Goal: Task Accomplishment & Management: Manage account settings

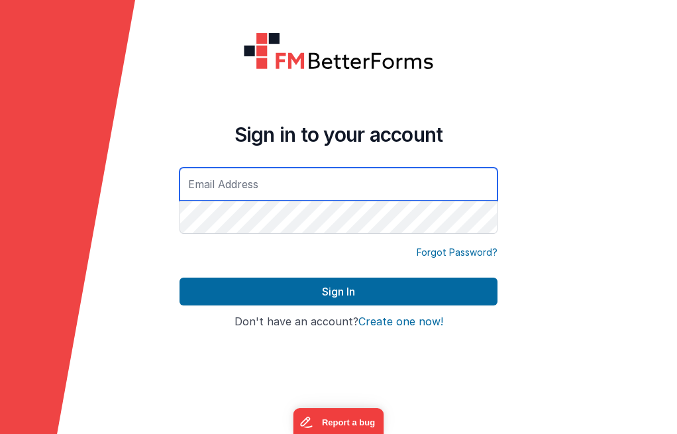
type input "[EMAIL_ADDRESS][DOMAIN_NAME]"
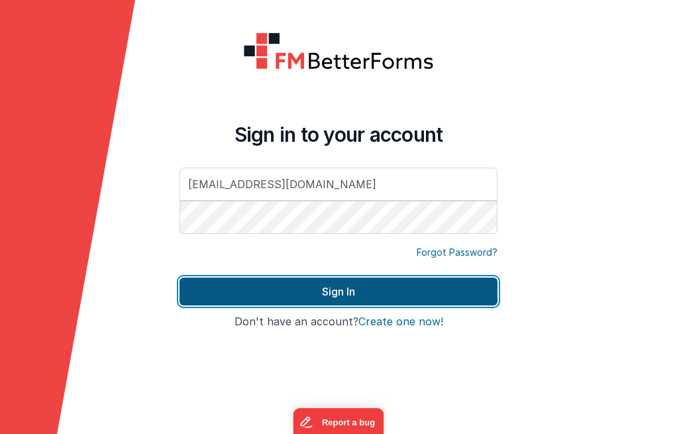
click at [352, 292] on button "Sign In" at bounding box center [339, 292] width 318 height 28
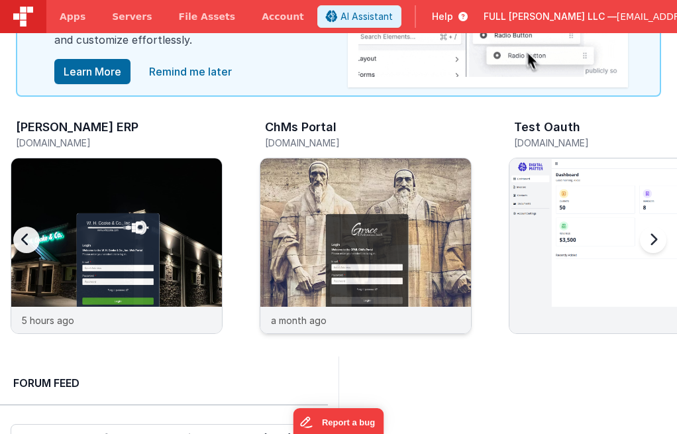
scroll to position [93, 0]
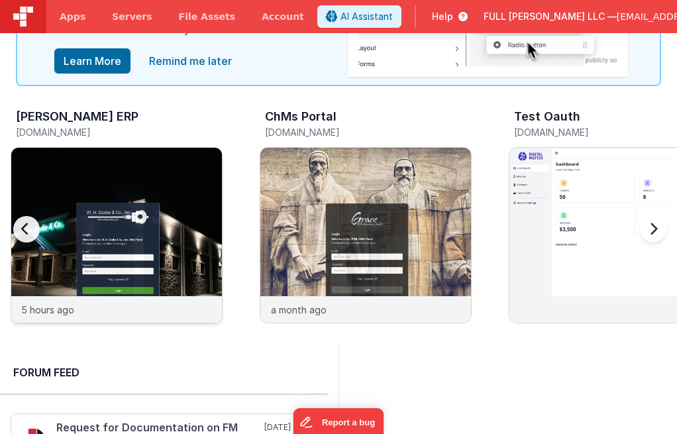
click at [184, 212] on img at bounding box center [116, 253] width 211 height 211
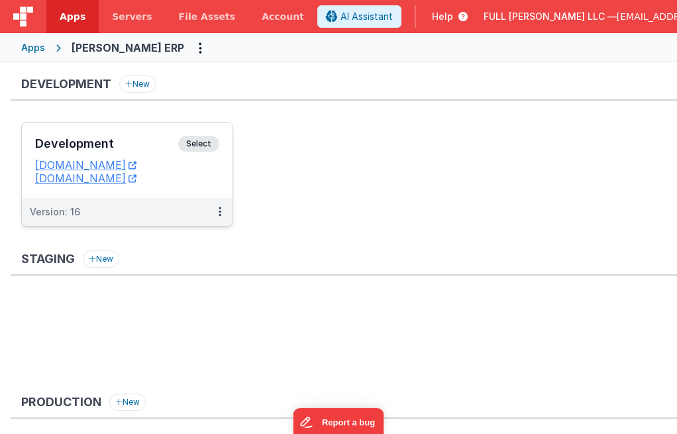
click at [149, 147] on h3 "Development" at bounding box center [106, 143] width 143 height 13
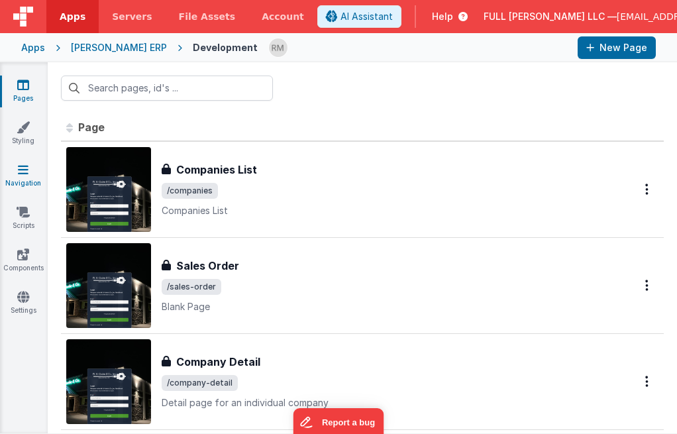
click at [24, 164] on icon at bounding box center [23, 169] width 11 height 13
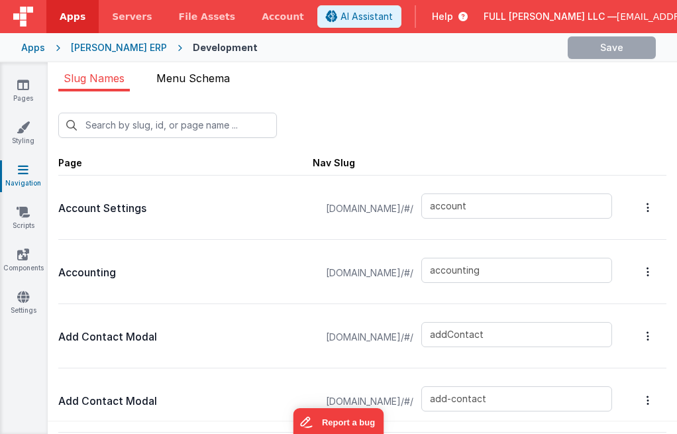
click at [214, 78] on span "Menu Schema" at bounding box center [193, 78] width 74 height 13
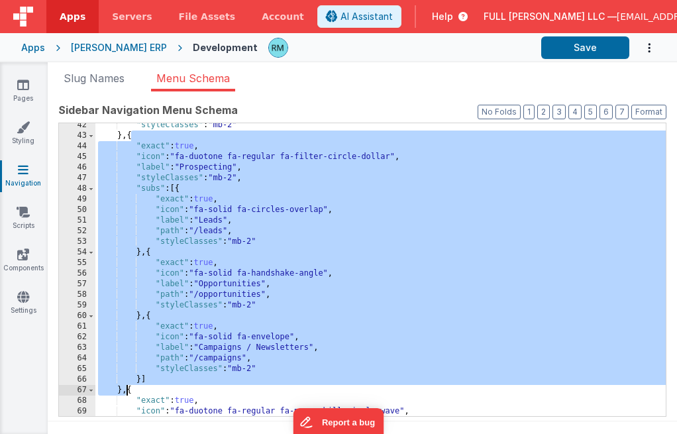
drag, startPoint x: 132, startPoint y: 137, endPoint x: 127, endPoint y: 388, distance: 250.6
click at [127, 388] on div ""styleClasses" : "mb-2" } , { "exact" : true , "icon" : "fa-duotone fa-regular …" at bounding box center [380, 277] width 571 height 314
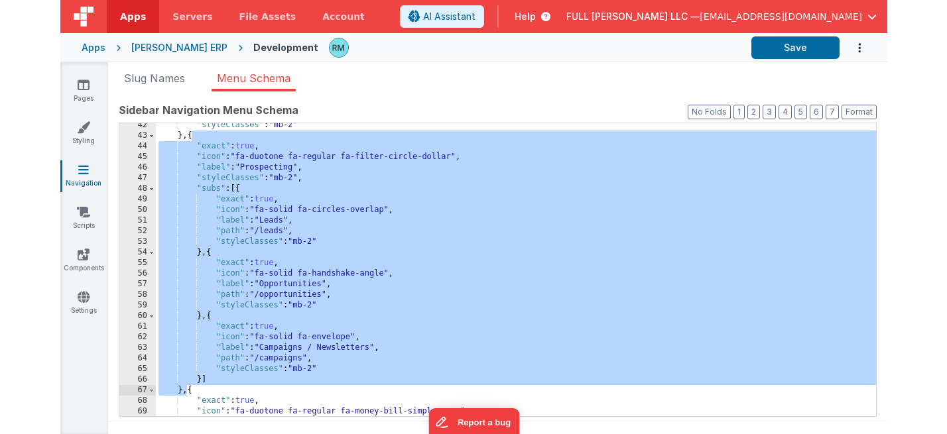
scroll to position [470, 0]
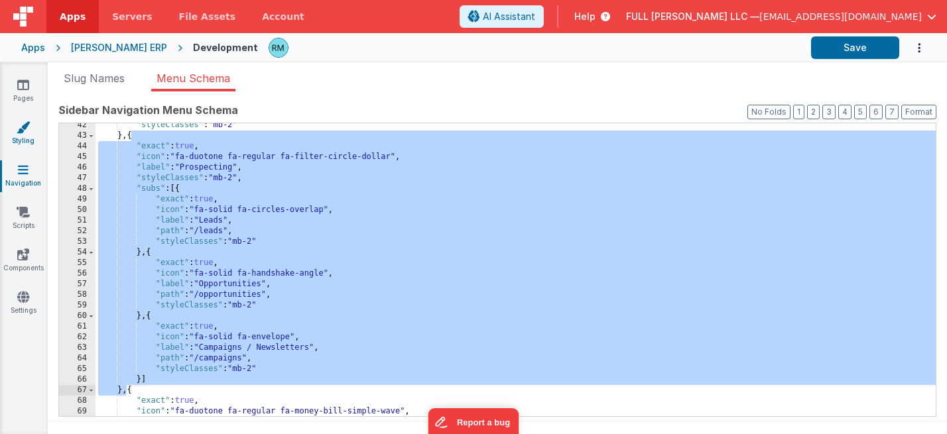
click at [29, 139] on link "Styling" at bounding box center [23, 134] width 48 height 27
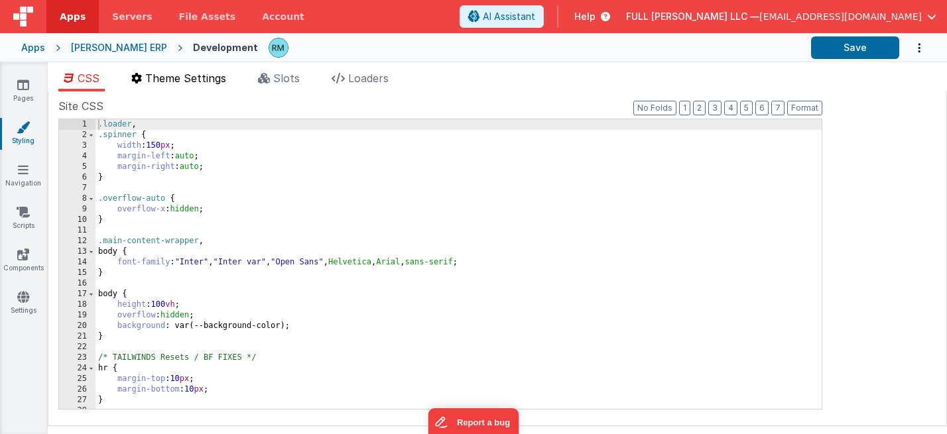
click at [207, 82] on span "Theme Settings" at bounding box center [185, 78] width 81 height 13
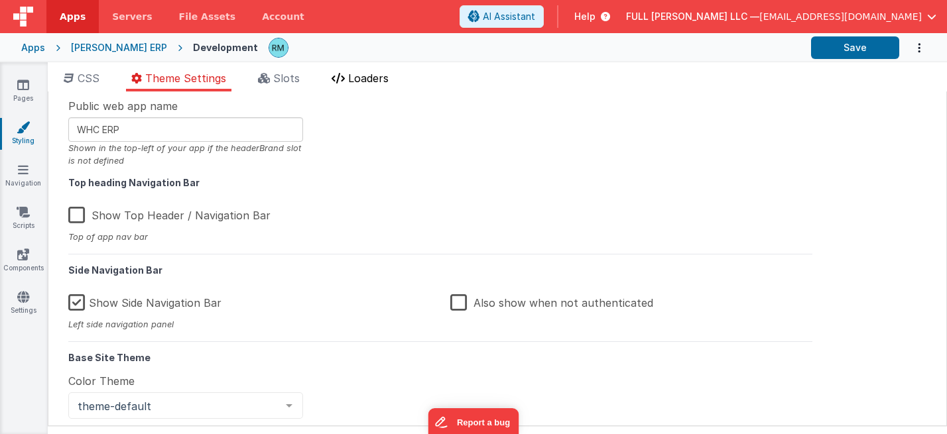
click at [378, 77] on span "Loaders" at bounding box center [368, 78] width 40 height 13
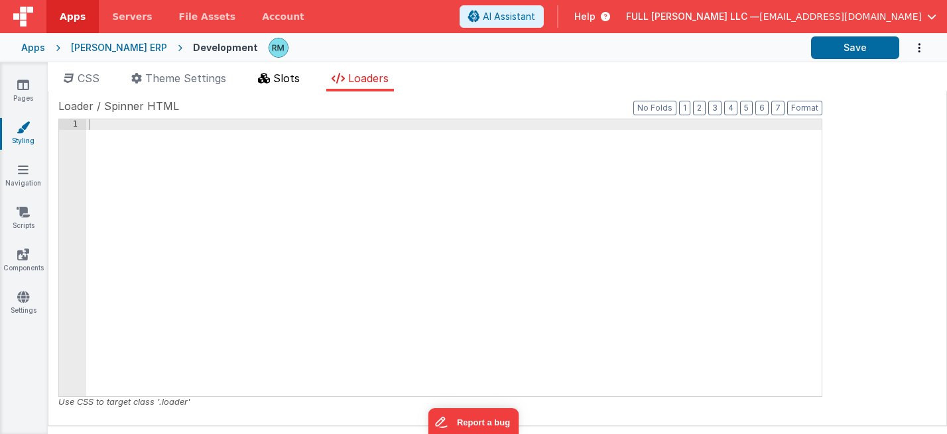
click at [286, 78] on span "Slots" at bounding box center [286, 78] width 27 height 13
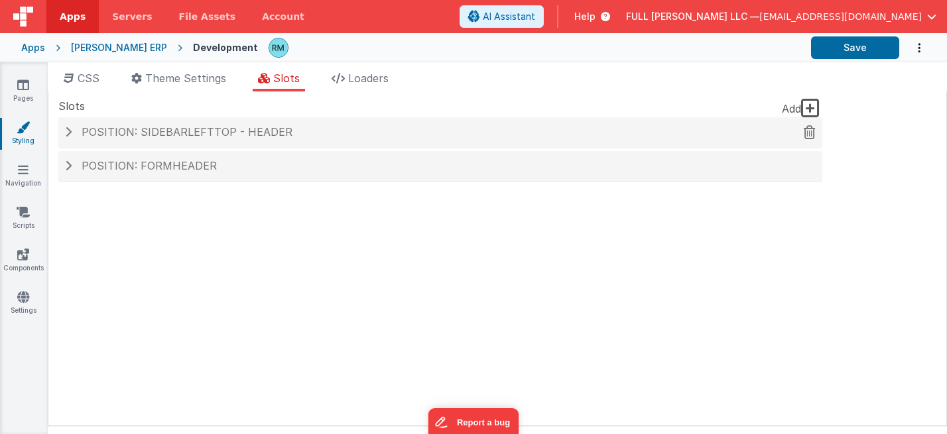
click at [207, 132] on span "Position: sidebarLeftTop - header" at bounding box center [187, 131] width 211 height 13
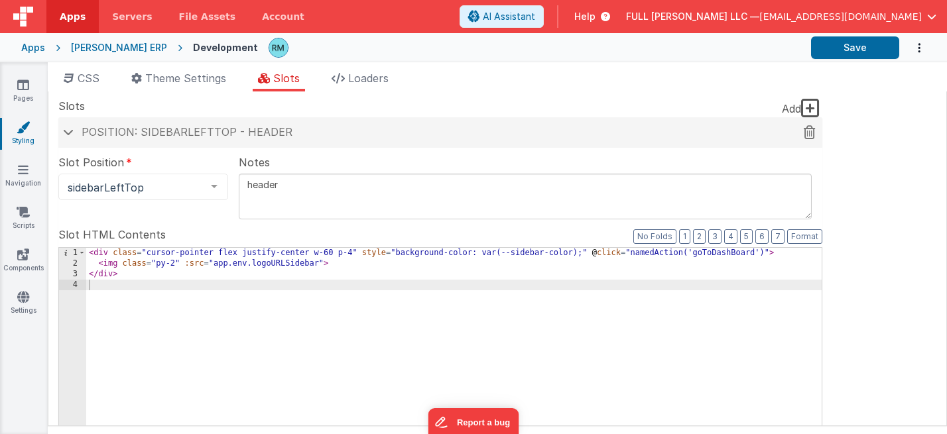
click at [70, 135] on span at bounding box center [68, 132] width 11 height 7
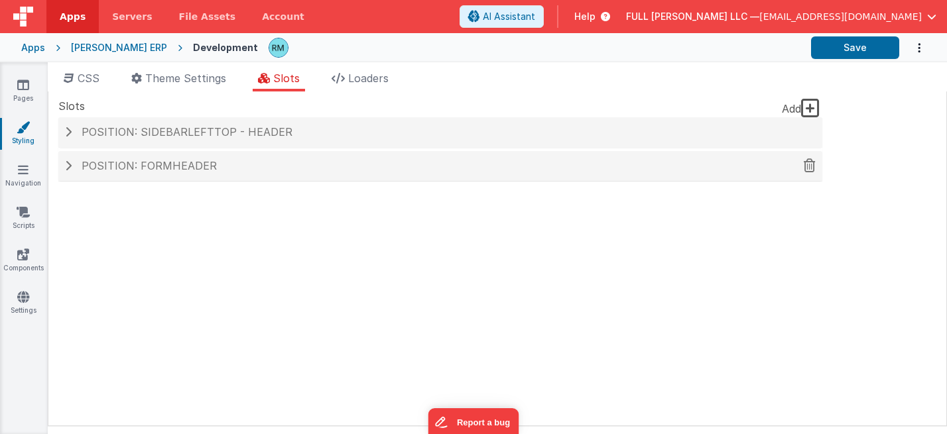
click at [70, 172] on div "Position: formHeader" at bounding box center [440, 166] width 764 height 30
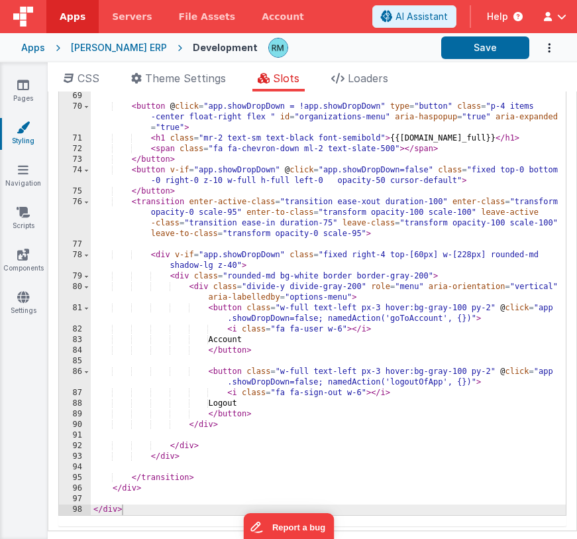
scroll to position [205, 0]
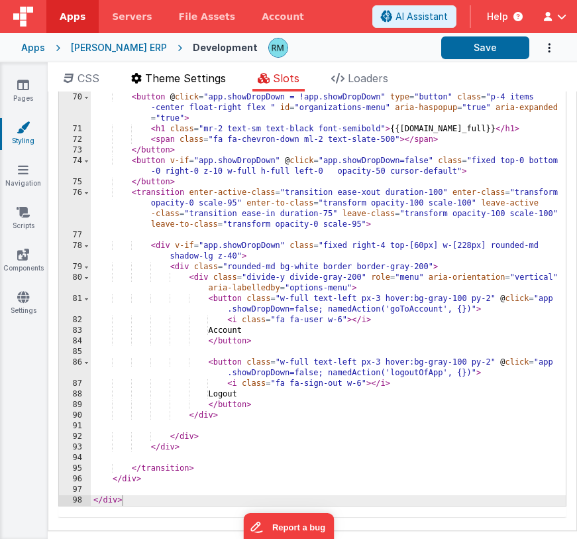
click at [181, 83] on span "Theme Settings" at bounding box center [185, 78] width 81 height 13
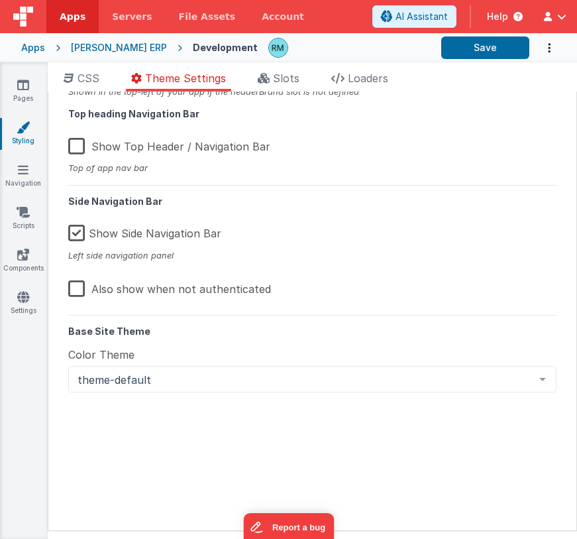
scroll to position [0, 0]
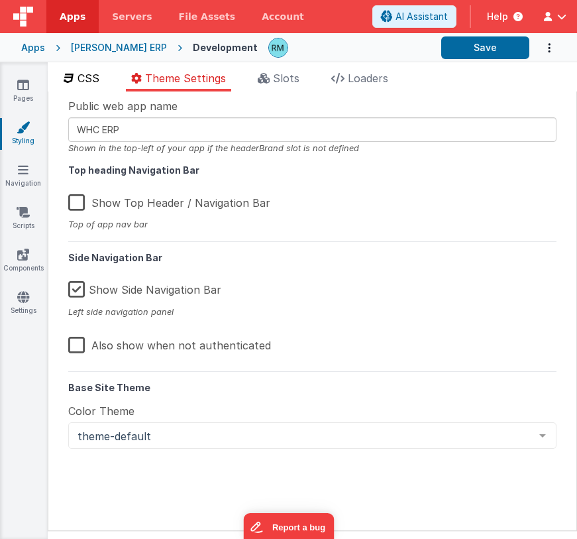
click at [84, 80] on span "CSS" at bounding box center [89, 78] width 22 height 13
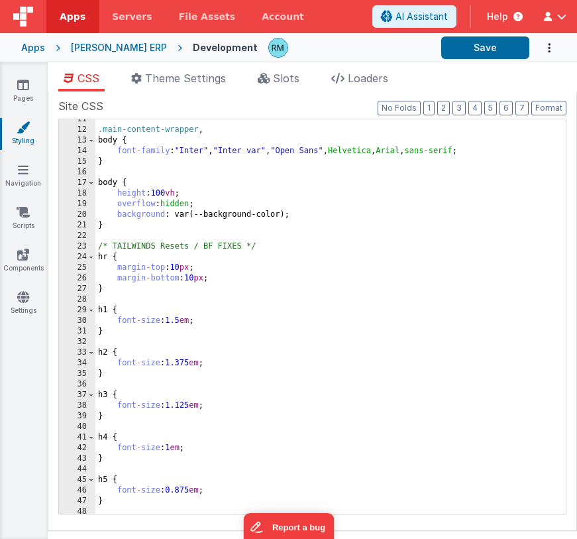
scroll to position [111, 0]
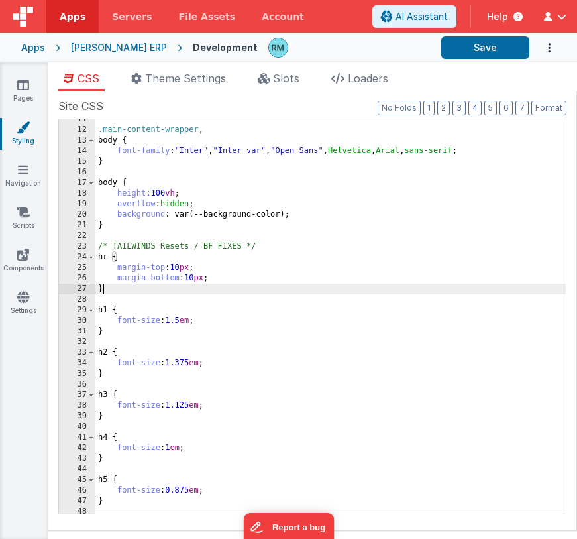
click at [387, 287] on div ".main-content-wrapper , body { font-family : " Inter " , " Inter var " , " Open…" at bounding box center [330, 322] width 471 height 416
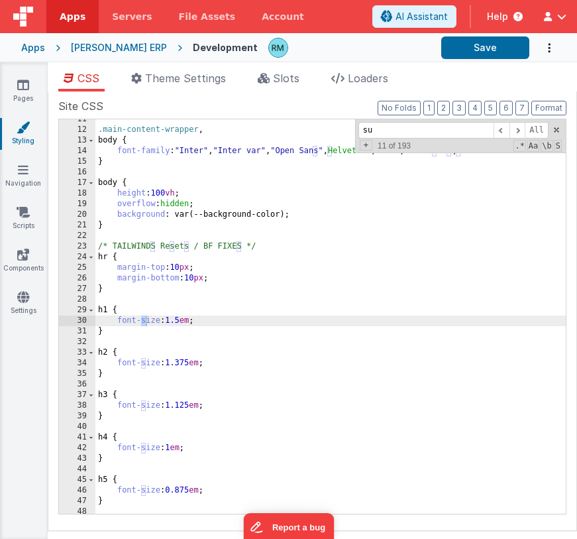
scroll to position [895, 0]
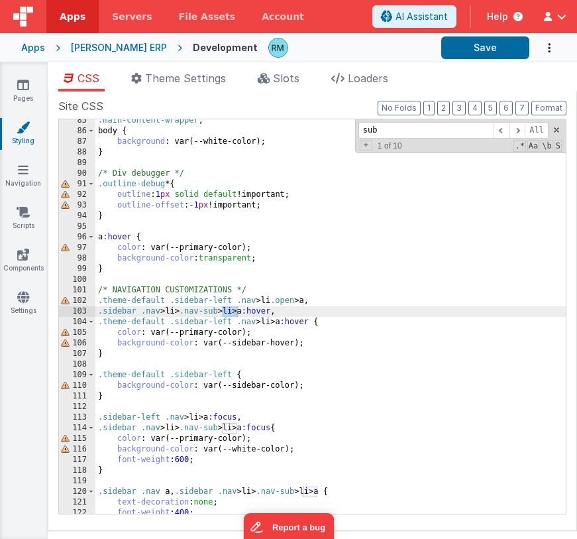
type input "sub"
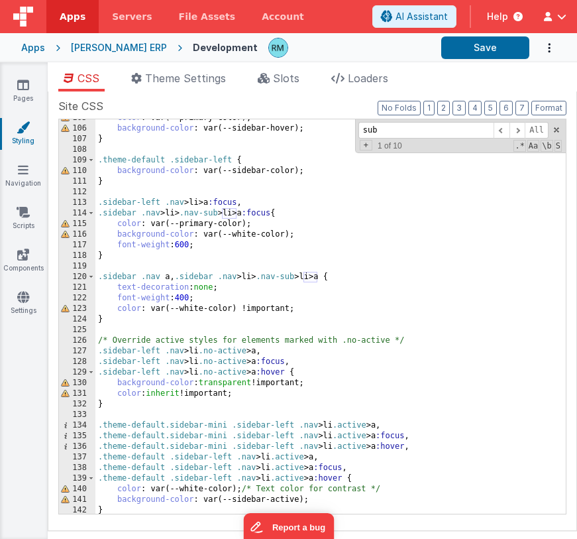
scroll to position [1179, 0]
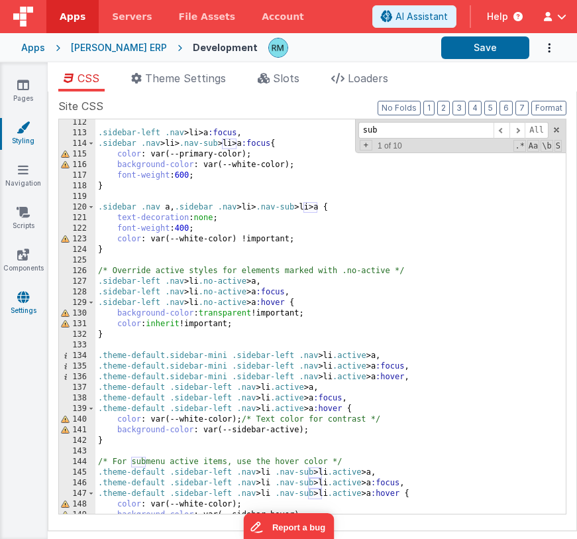
click at [18, 304] on link "Settings" at bounding box center [23, 303] width 48 height 27
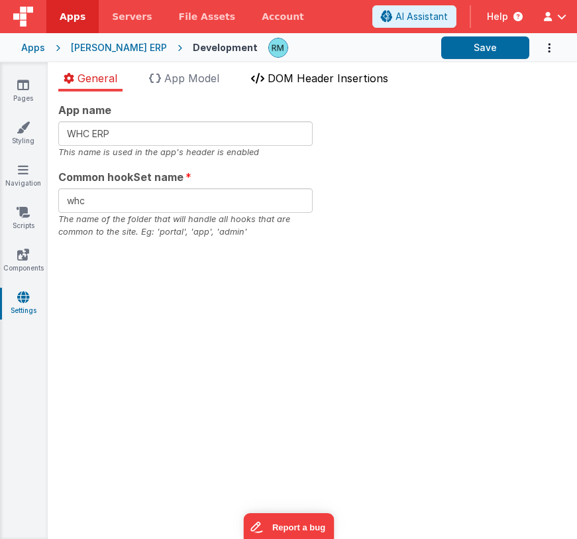
click at [304, 82] on span "DOM Header Insertions" at bounding box center [328, 78] width 121 height 13
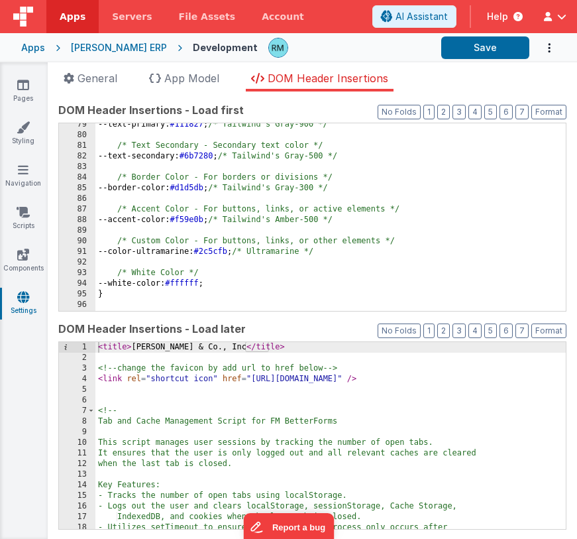
scroll to position [920, 0]
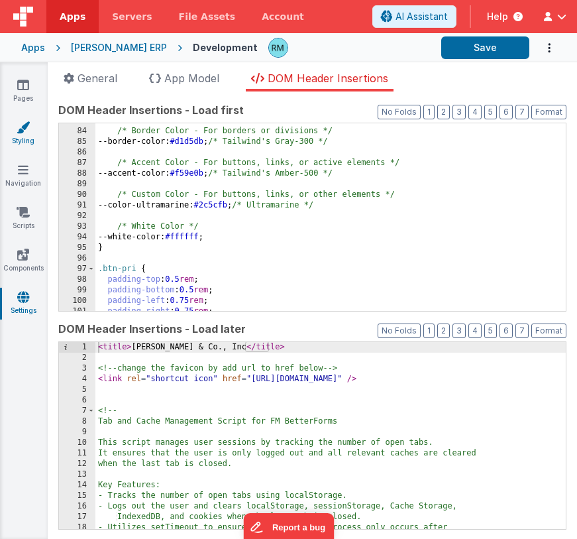
click at [25, 141] on link "Styling" at bounding box center [23, 134] width 48 height 27
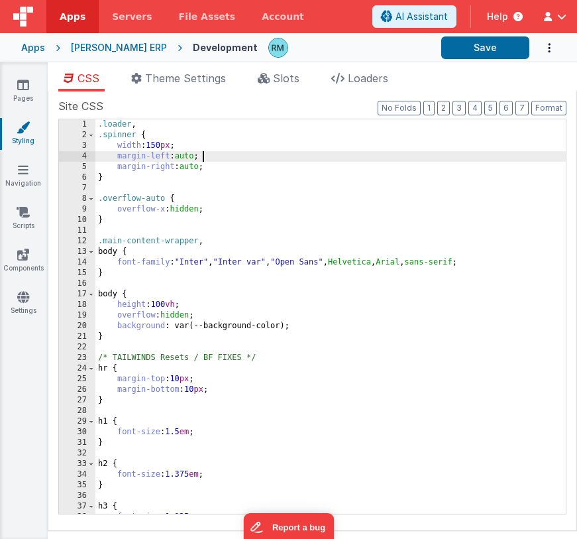
click at [384, 156] on div ".loader , .spinner { width : 150 px ; margin-left : auto ; margin-right : auto …" at bounding box center [330, 327] width 471 height 416
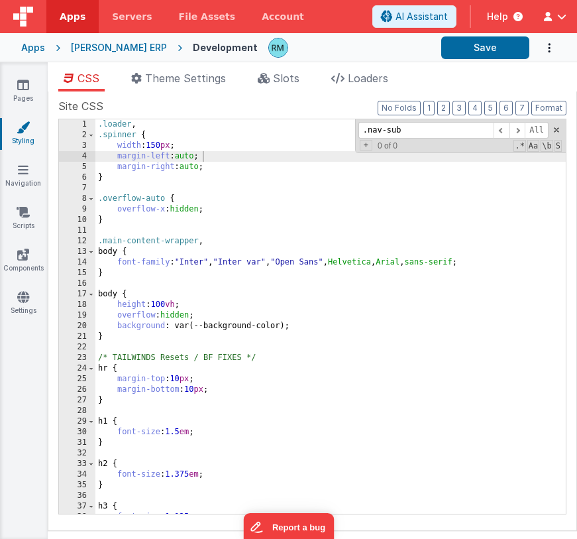
scroll to position [895, 0]
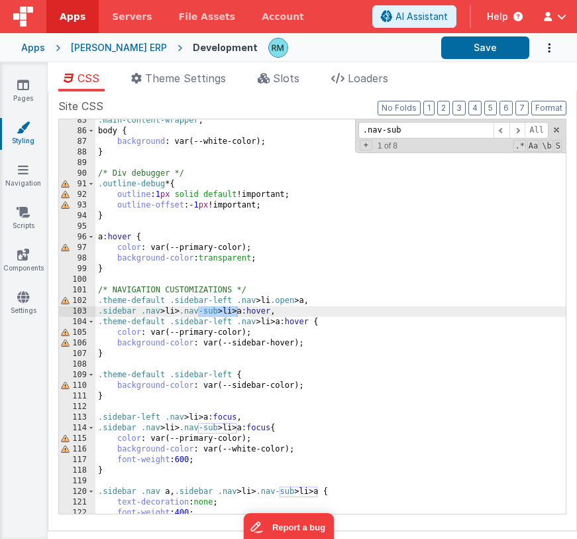
type input ".nav-sub"
click at [517, 131] on span at bounding box center [518, 130] width 16 height 17
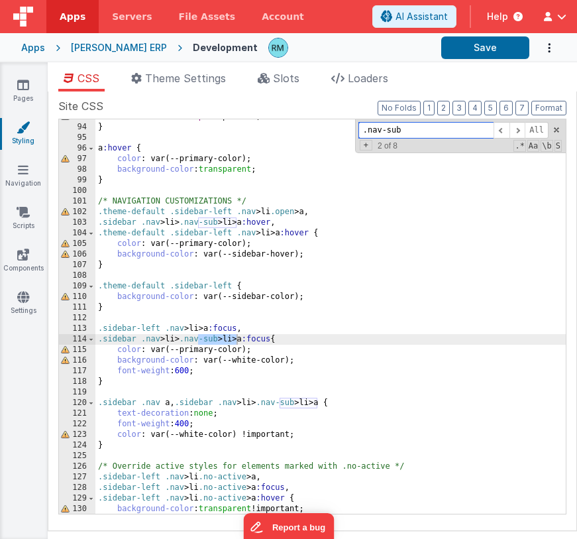
scroll to position [984, 0]
click at [518, 134] on span at bounding box center [518, 130] width 16 height 17
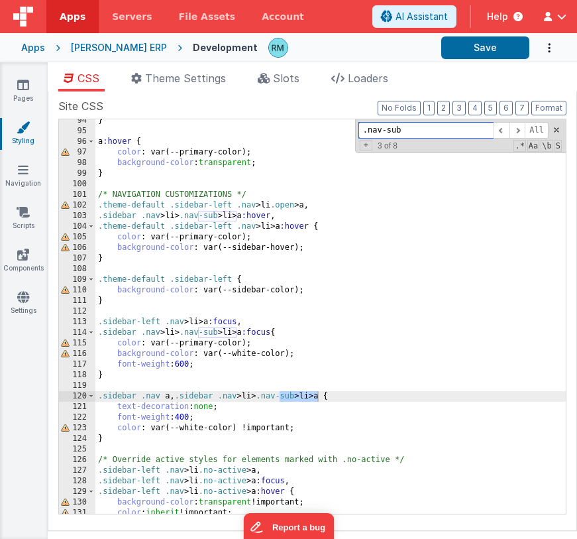
scroll to position [1063, 0]
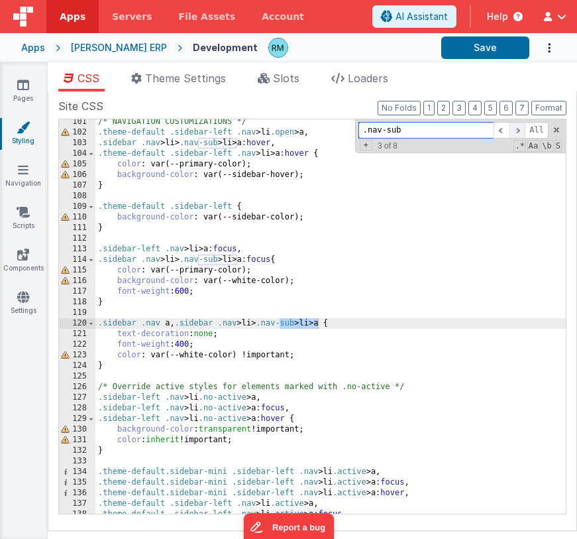
click at [514, 129] on span at bounding box center [518, 130] width 16 height 17
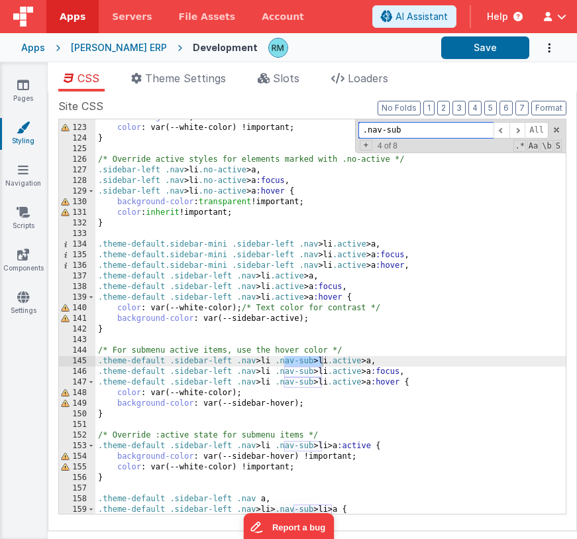
scroll to position [1320, 0]
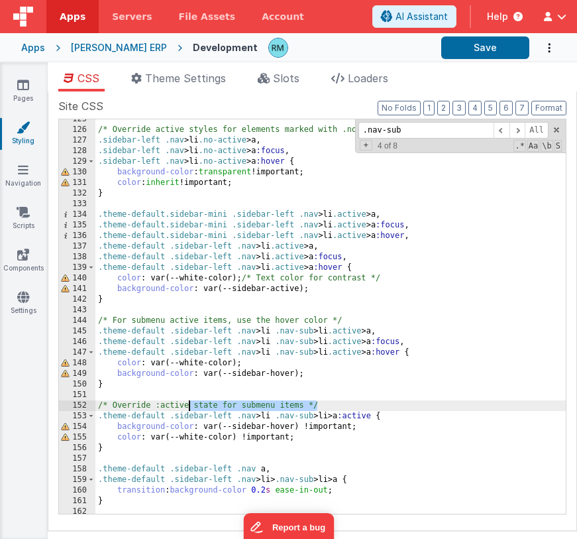
drag, startPoint x: 331, startPoint y: 406, endPoint x: 189, endPoint y: 404, distance: 141.9
click at [189, 404] on div "/* Override active styles for elements marked with .no-active */ .sidebar-left …" at bounding box center [330, 322] width 471 height 416
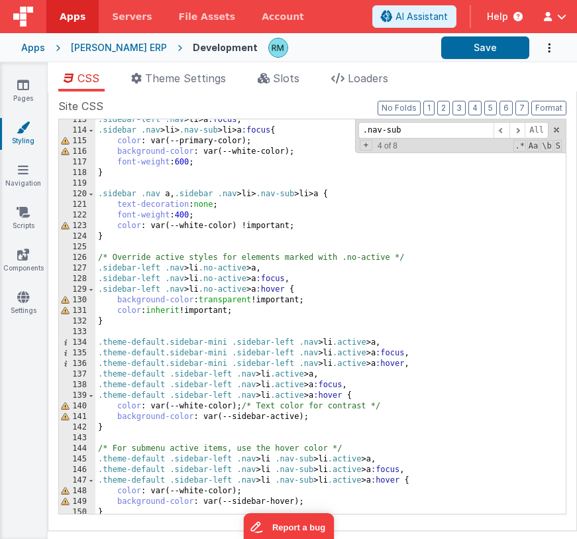
scroll to position [1201, 0]
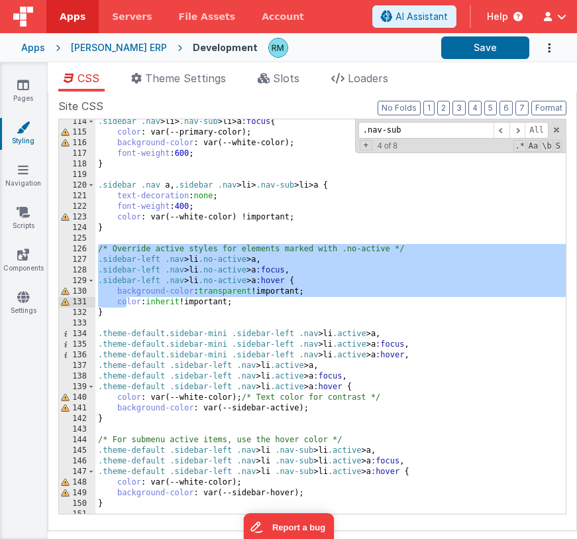
drag, startPoint x: 97, startPoint y: 244, endPoint x: 127, endPoint y: 298, distance: 61.4
click at [127, 298] on div ".sidebar .nav > li > .nav-sub > li > a :focus { color : var(--primary-color); b…" at bounding box center [330, 325] width 471 height 416
click at [117, 228] on div ".sidebar .nav > li > .nav-sub > li > a :focus { color : var(--primary-color); b…" at bounding box center [330, 325] width 471 height 416
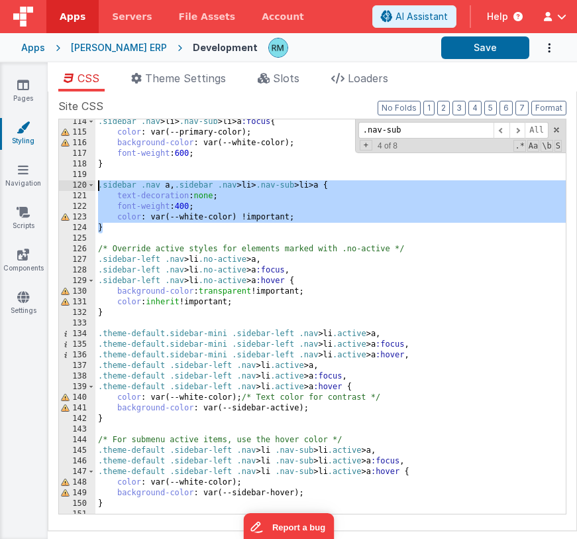
drag, startPoint x: 129, startPoint y: 227, endPoint x: 82, endPoint y: 186, distance: 62.5
click at [82, 186] on div "114 115 116 117 118 119 120 121 122 123 124 125 126 127 128 129 130 131 132 133…" at bounding box center [312, 317] width 508 height 396
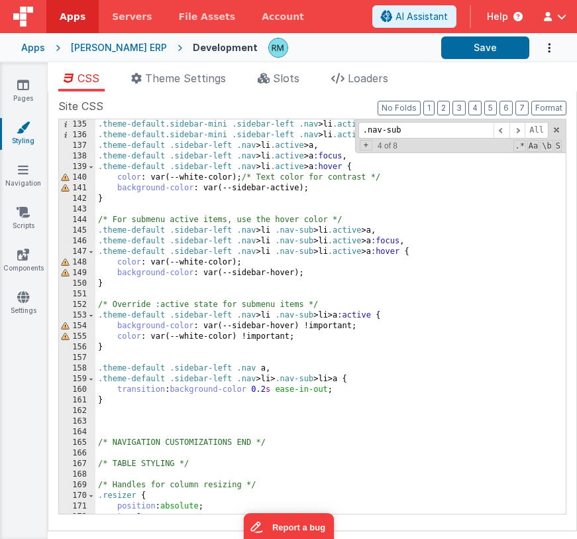
scroll to position [1424, 0]
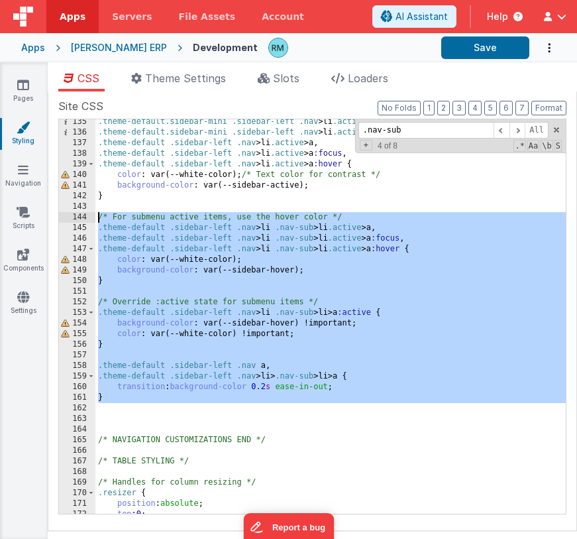
drag, startPoint x: 122, startPoint y: 404, endPoint x: 90, endPoint y: 217, distance: 189.6
click at [90, 217] on div "135 136 137 138 139 140 141 142 143 144 145 146 147 148 149 150 151 152 153 154…" at bounding box center [312, 317] width 508 height 396
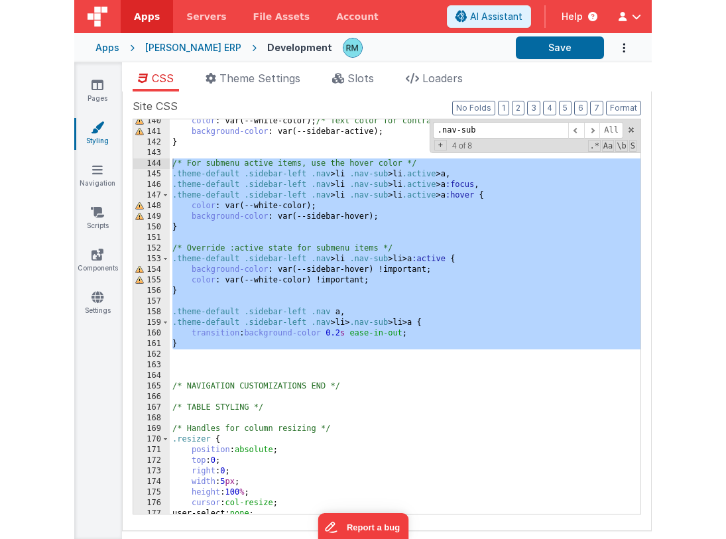
scroll to position [1320, 0]
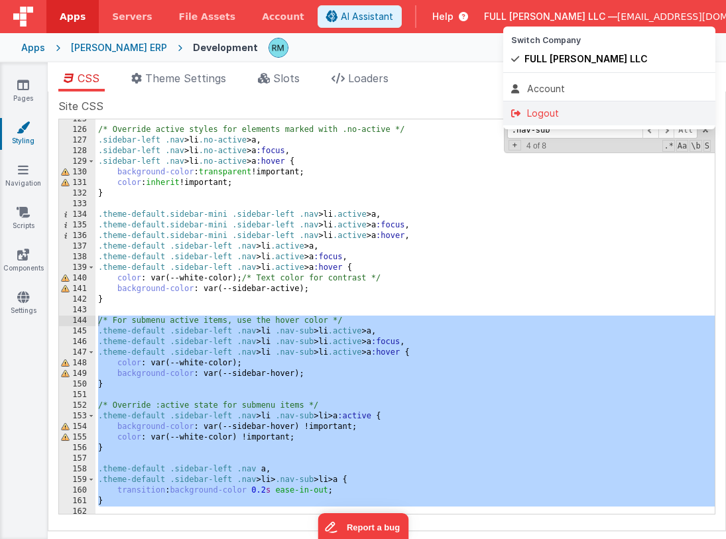
click at [585, 107] on div "Logout" at bounding box center [609, 113] width 196 height 13
